Goal: Navigation & Orientation: Find specific page/section

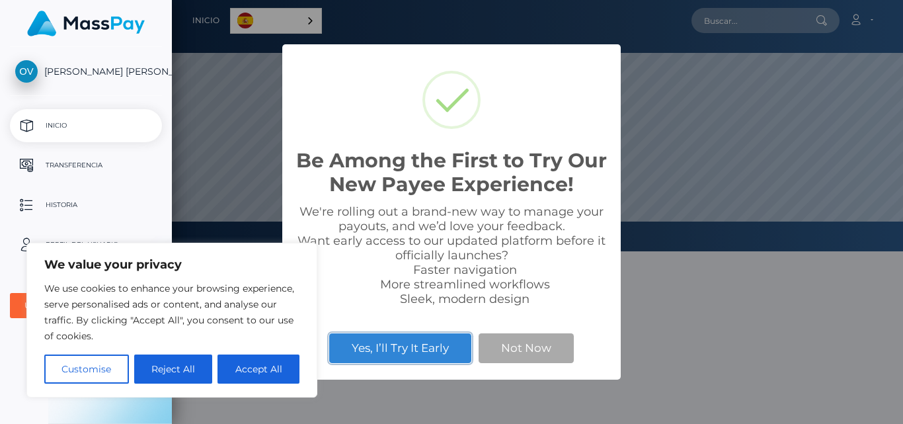
scroll to position [251, 731]
click at [253, 370] on button "Accept All" at bounding box center [258, 368] width 82 height 29
checkbox input "true"
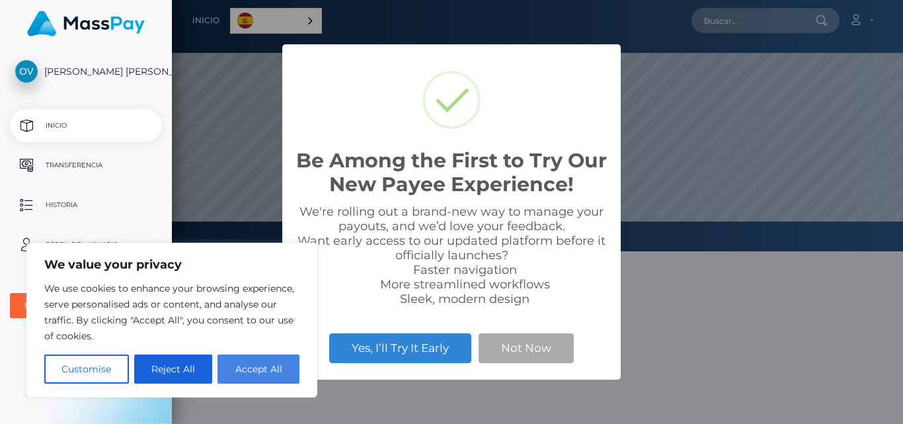
checkbox input "true"
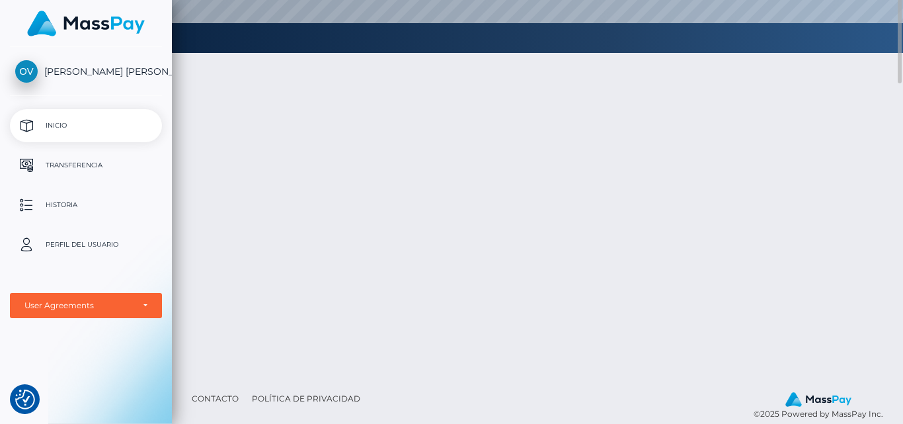
scroll to position [0, 0]
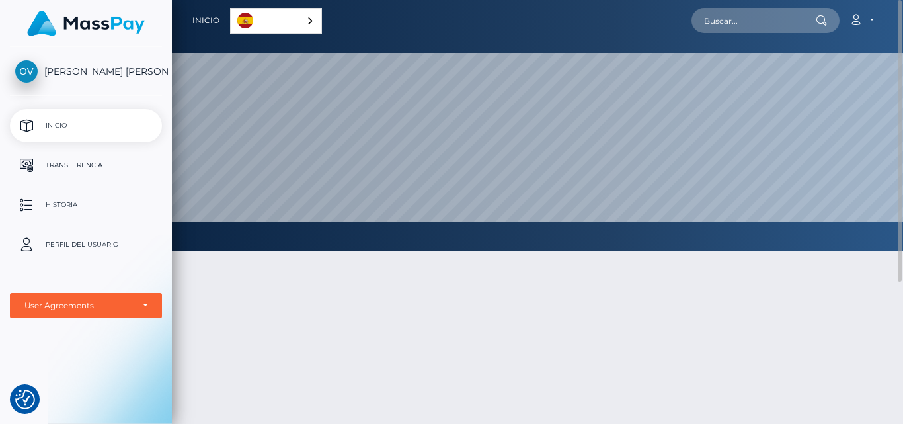
click at [290, 15] on link "Español" at bounding box center [276, 21] width 91 height 24
click at [290, 15] on link "Español" at bounding box center [277, 21] width 93 height 24
click at [67, 166] on p "Transferencia" at bounding box center [85, 165] width 141 height 20
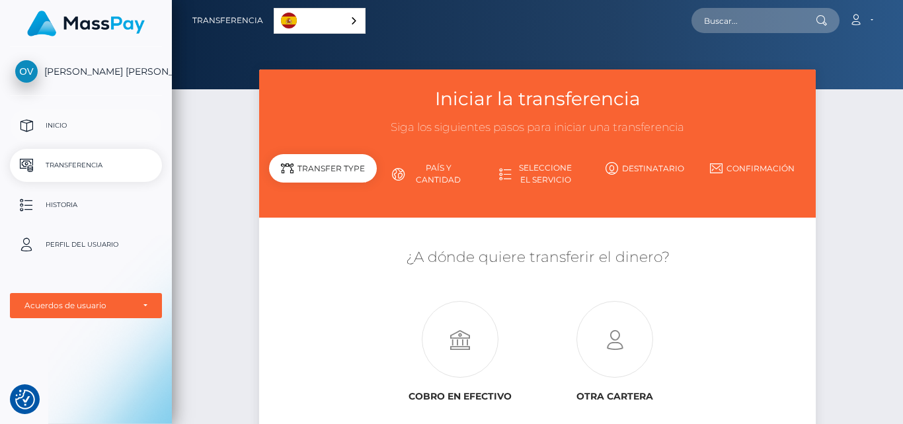
click at [43, 122] on p "Inicio" at bounding box center [85, 126] width 141 height 20
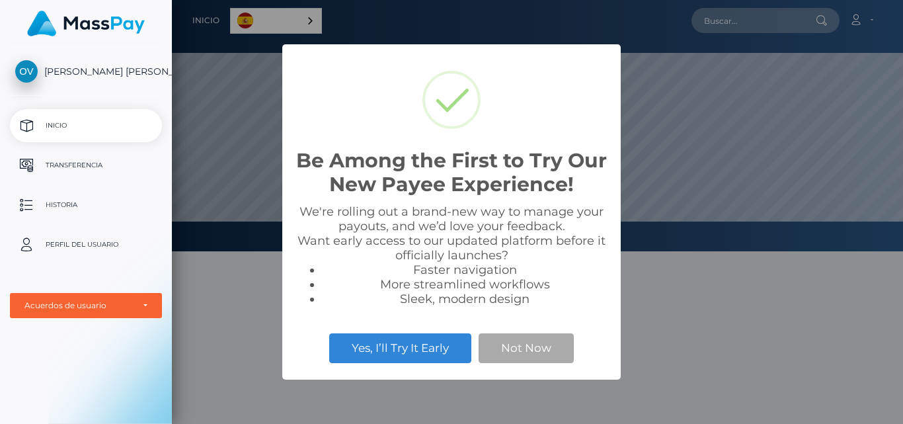
scroll to position [251, 731]
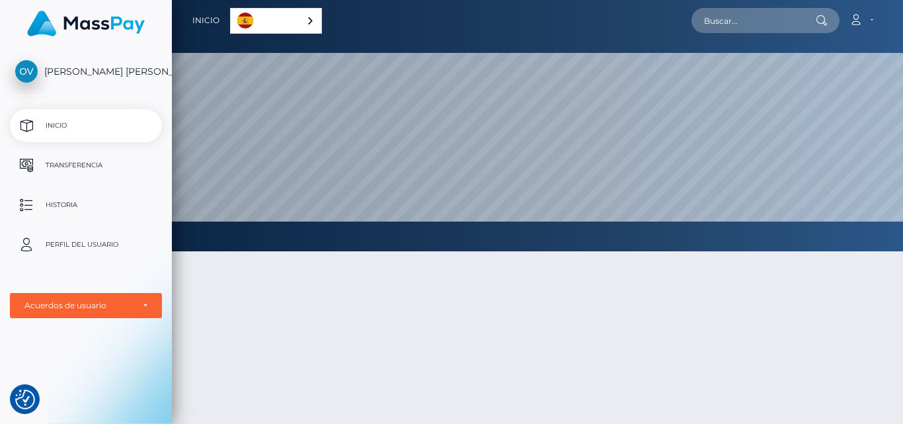
click at [449, 340] on div at bounding box center [537, 402] width 731 height 342
